Goal: Task Accomplishment & Management: Manage account settings

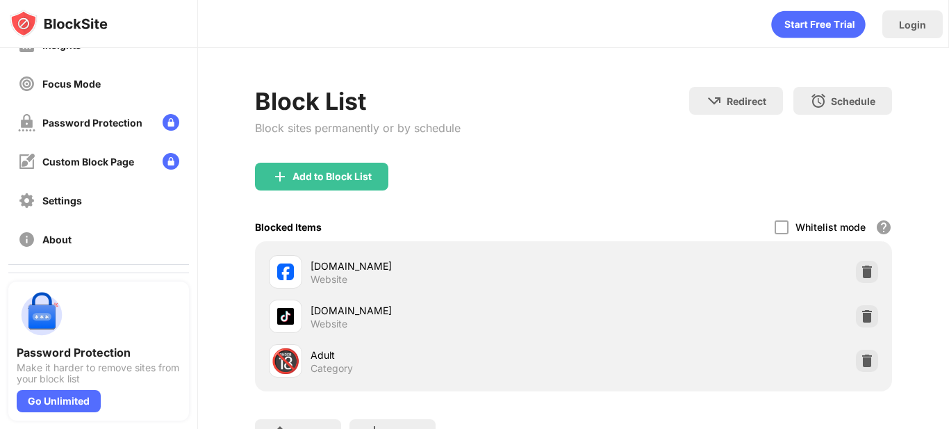
scroll to position [149, 0]
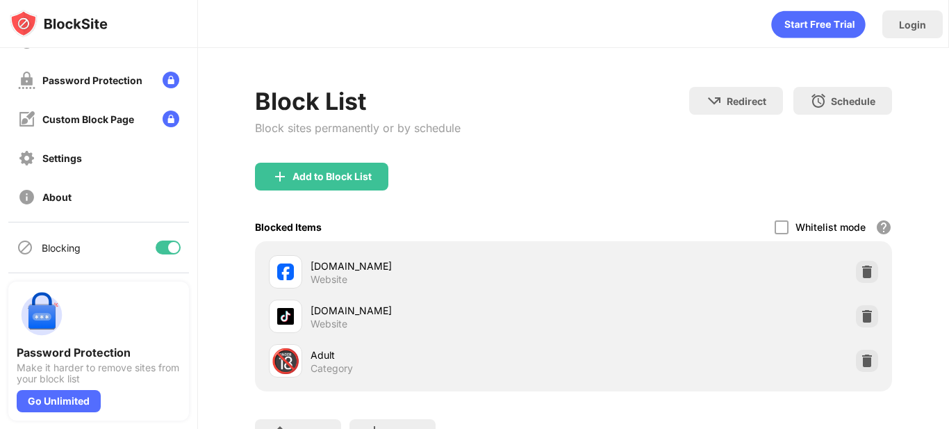
click at [168, 248] on div at bounding box center [173, 247] width 11 height 11
click at [162, 245] on div at bounding box center [168, 247] width 25 height 14
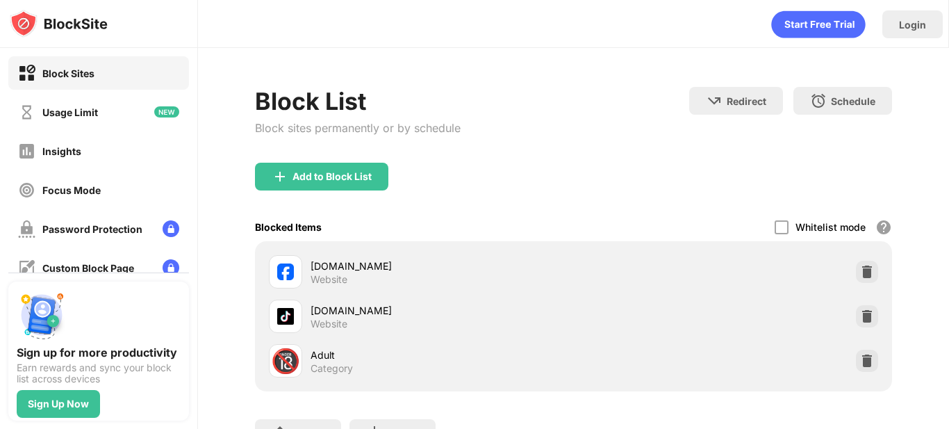
scroll to position [149, 0]
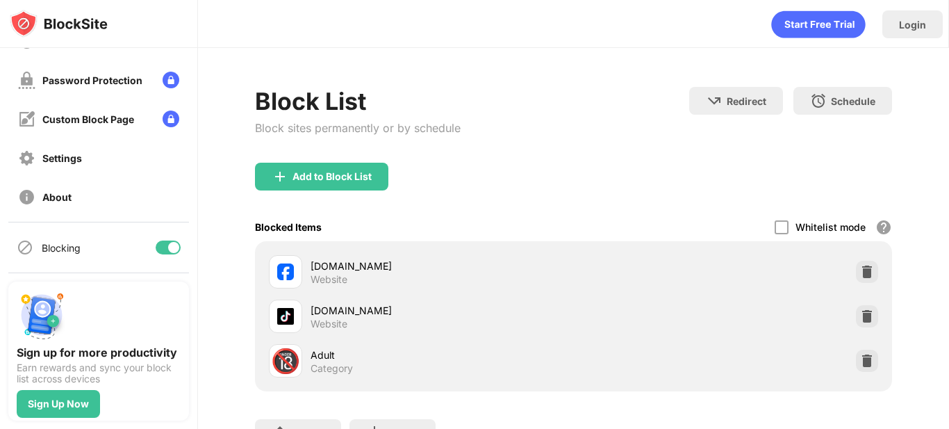
click at [156, 236] on div "Blocking" at bounding box center [98, 247] width 181 height 33
click at [168, 250] on div at bounding box center [173, 247] width 11 height 11
